Goal: Information Seeking & Learning: Check status

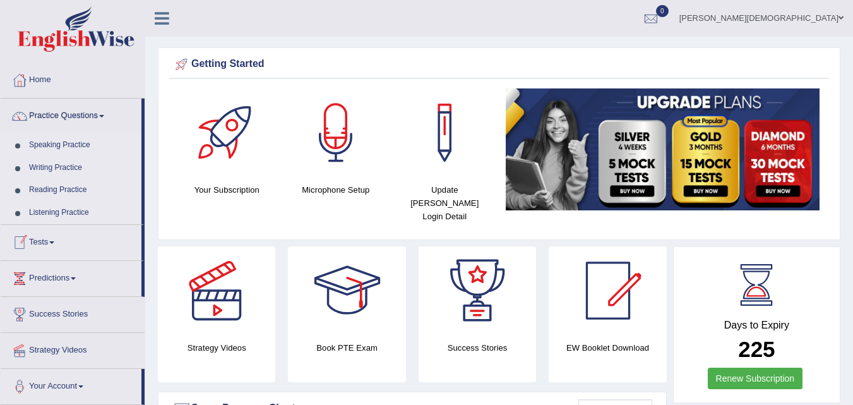
click at [63, 239] on link "Tests" at bounding box center [71, 241] width 141 height 32
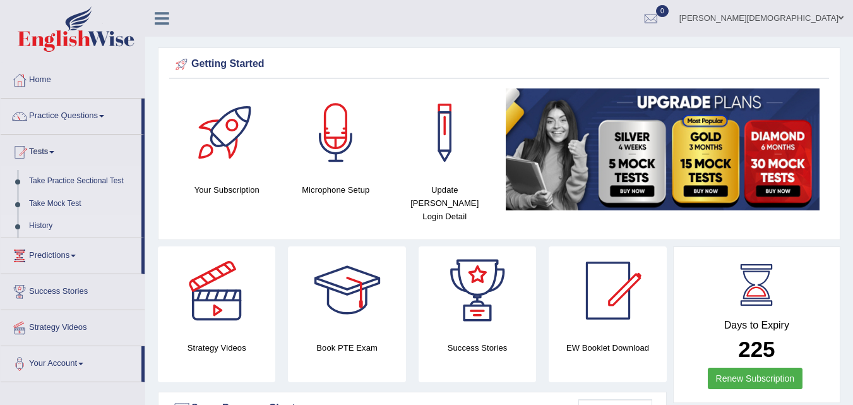
click at [39, 221] on link "History" at bounding box center [82, 226] width 118 height 23
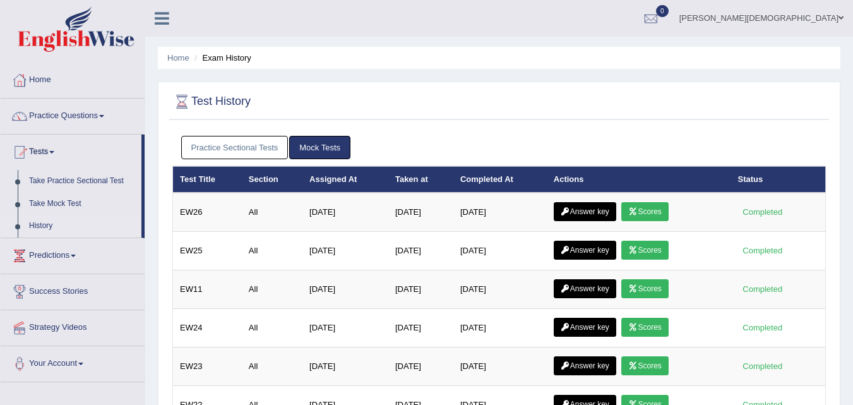
click at [236, 140] on link "Practice Sectional Tests" at bounding box center [234, 147] width 107 height 23
